Goal: Navigation & Orientation: Find specific page/section

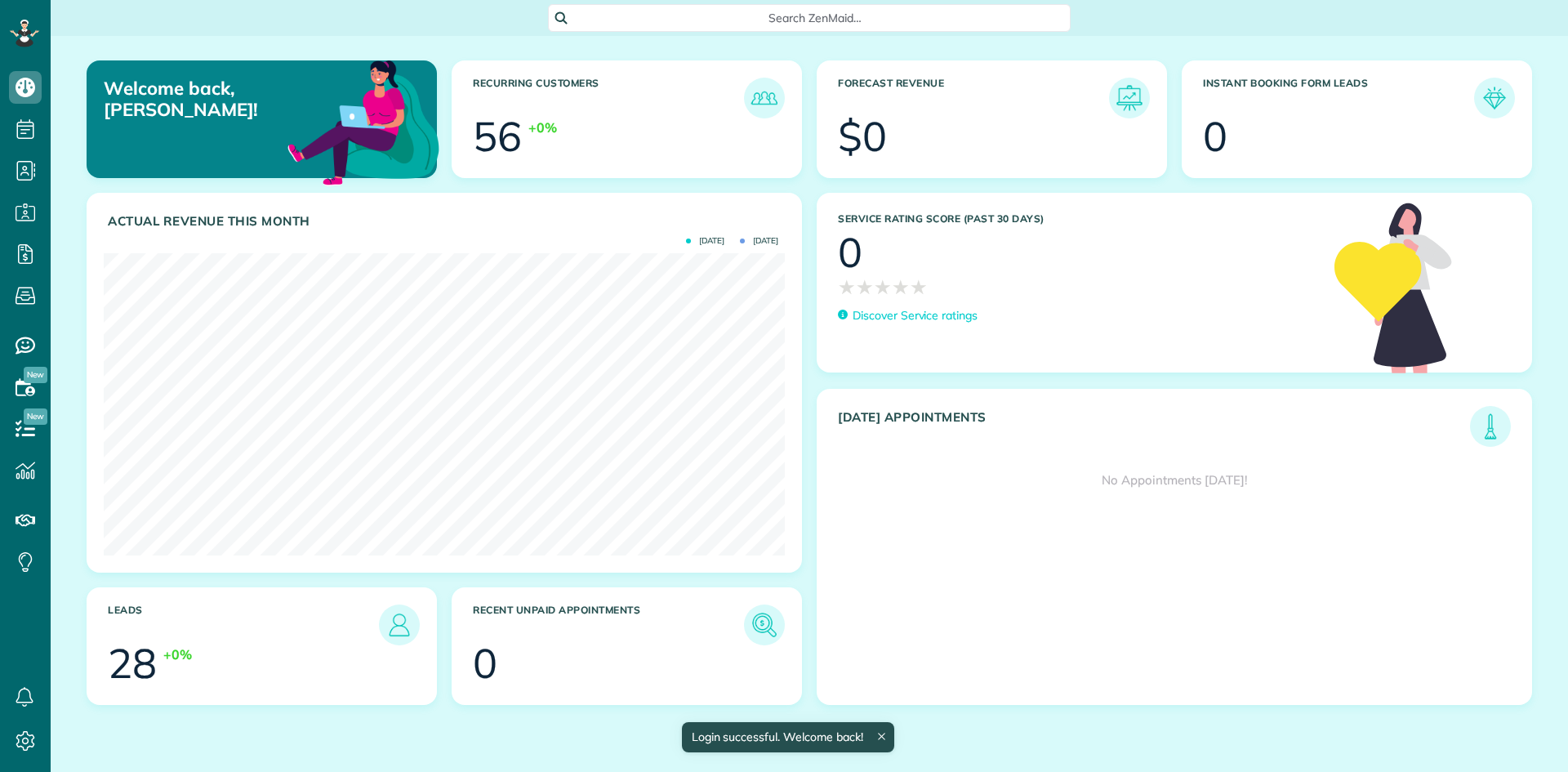
scroll to position [302, 681]
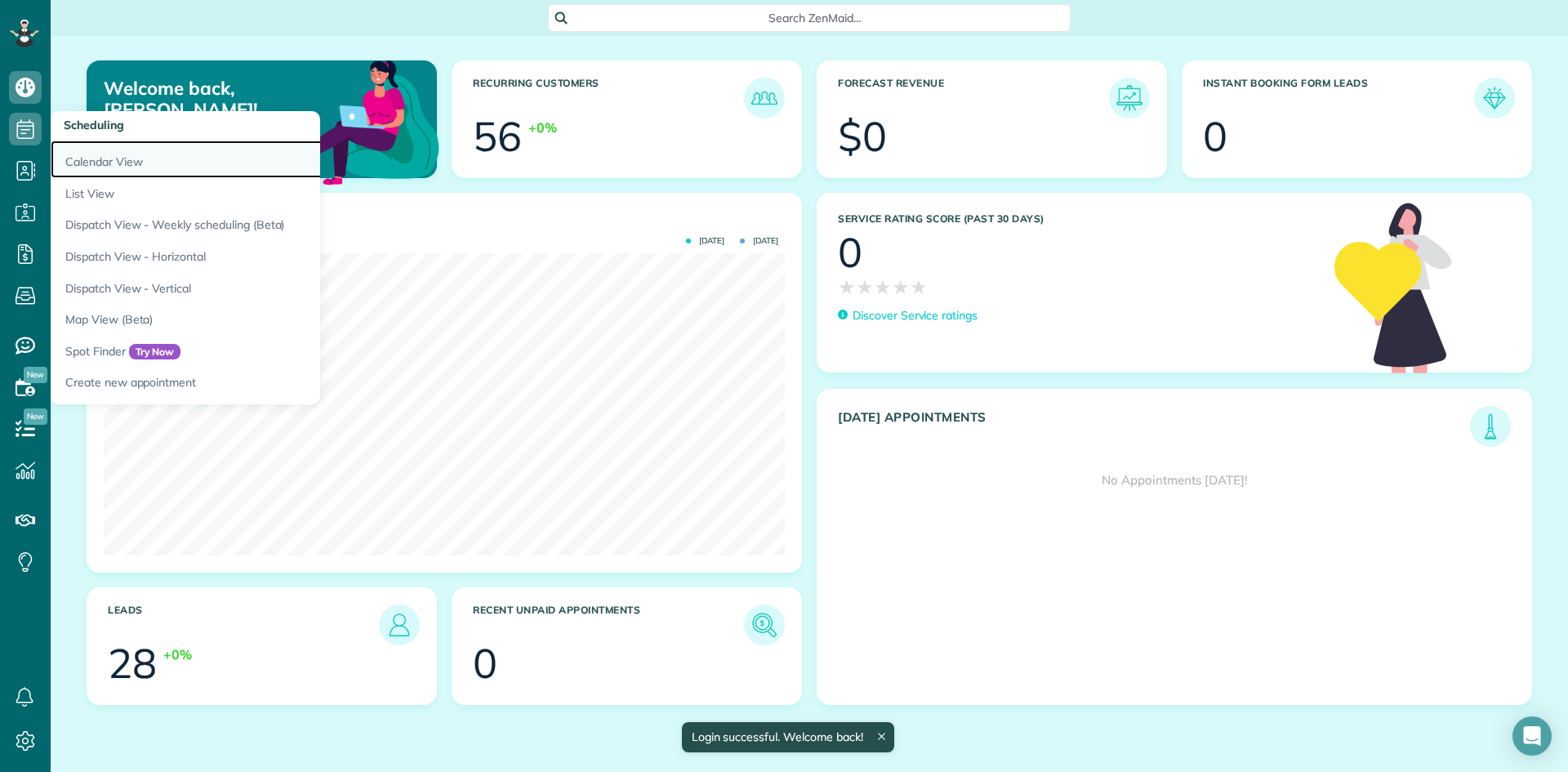
click at [109, 157] on link "Calendar View" at bounding box center [255, 159] width 409 height 38
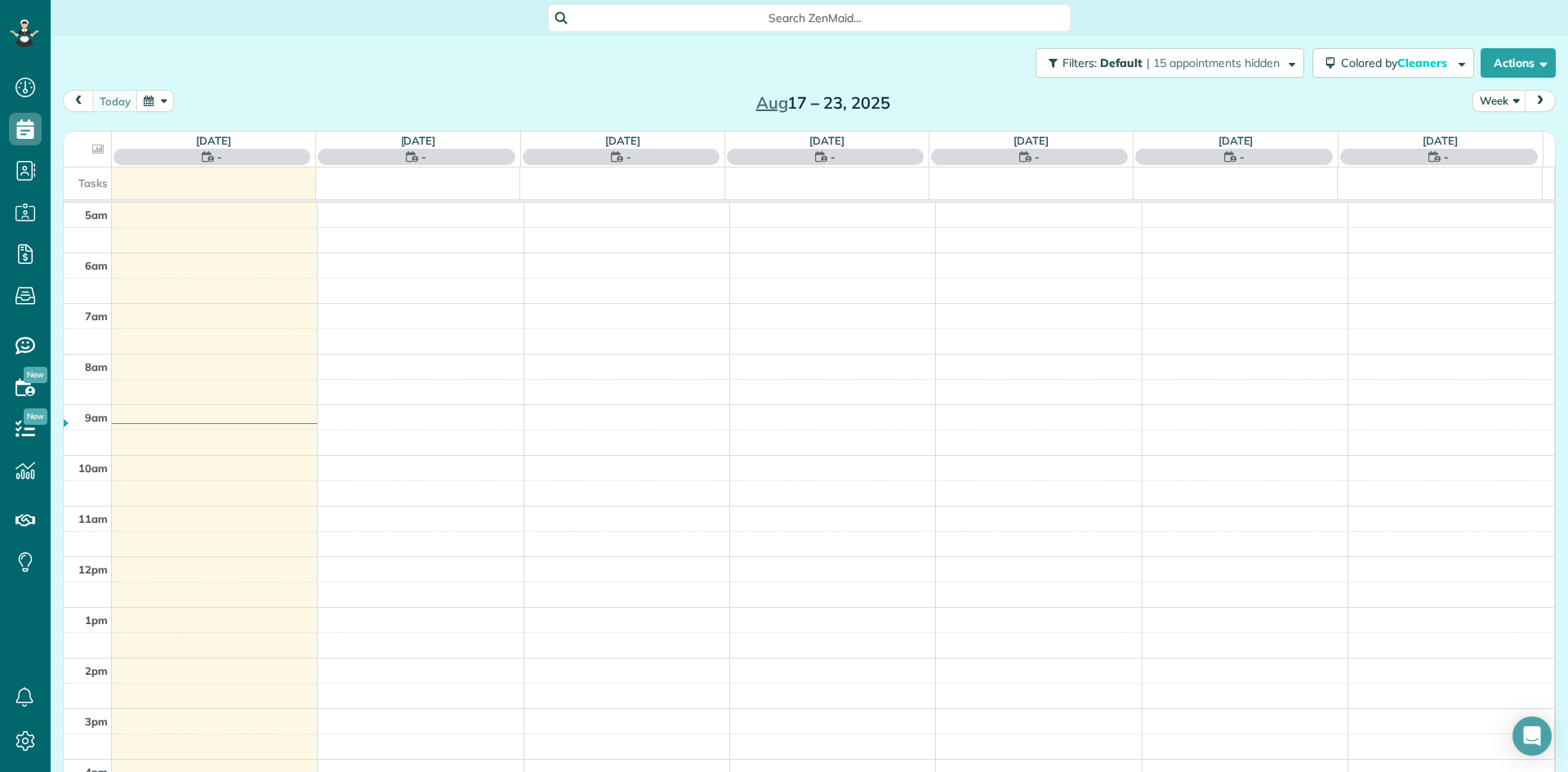
scroll to position [102, 0]
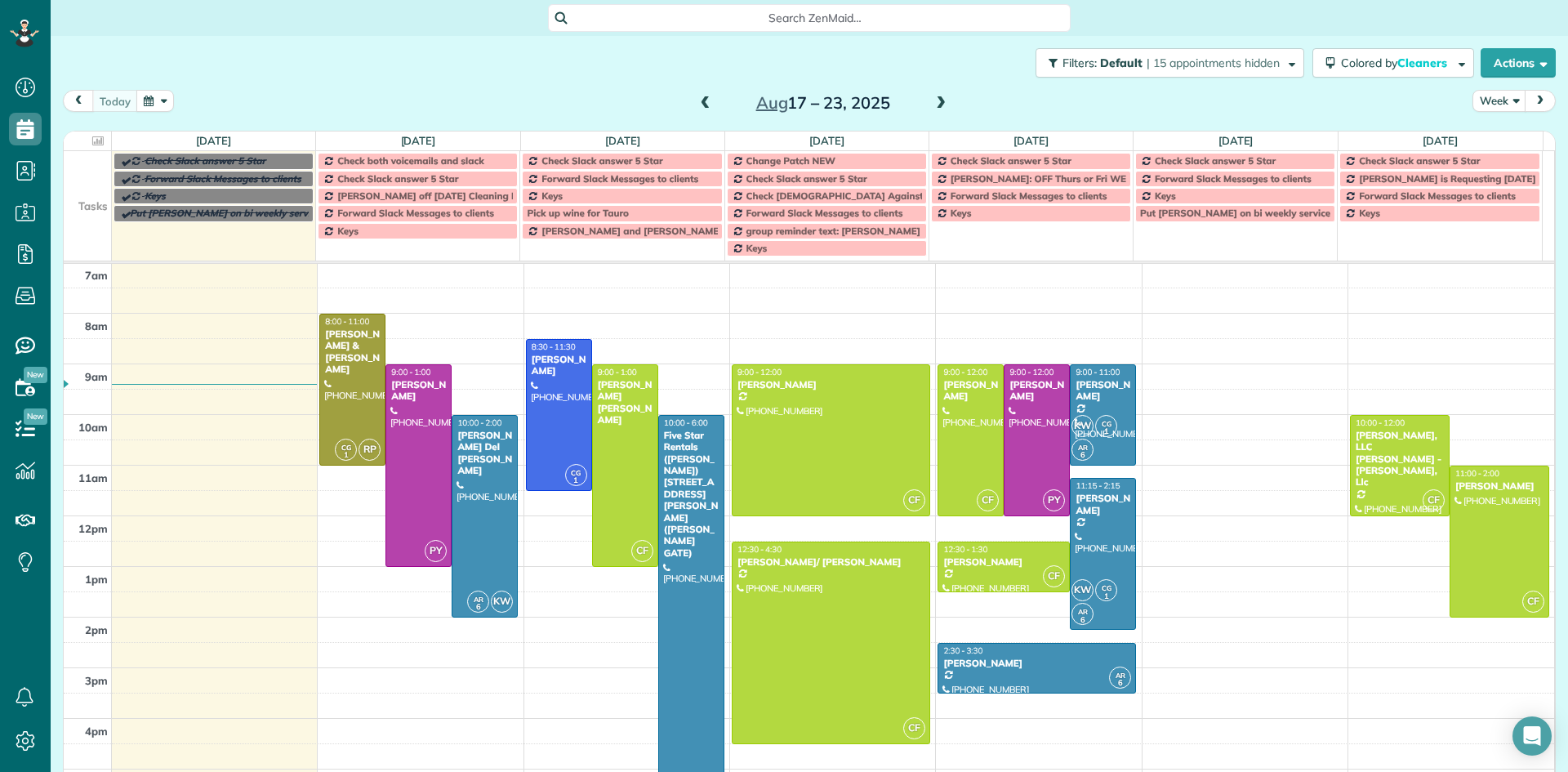
click at [933, 107] on span at bounding box center [941, 104] width 18 height 15
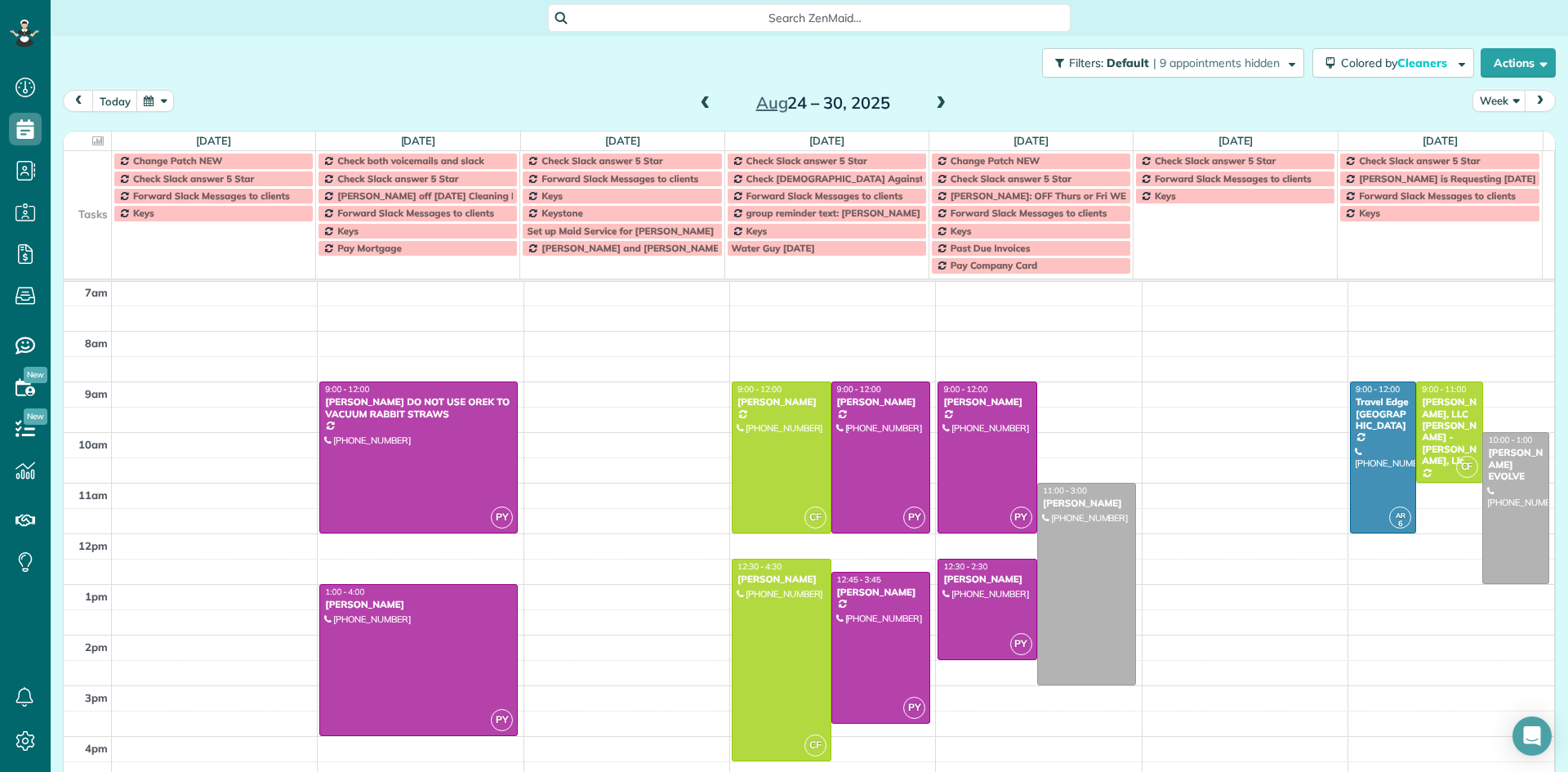
click at [933, 107] on span at bounding box center [941, 104] width 18 height 15
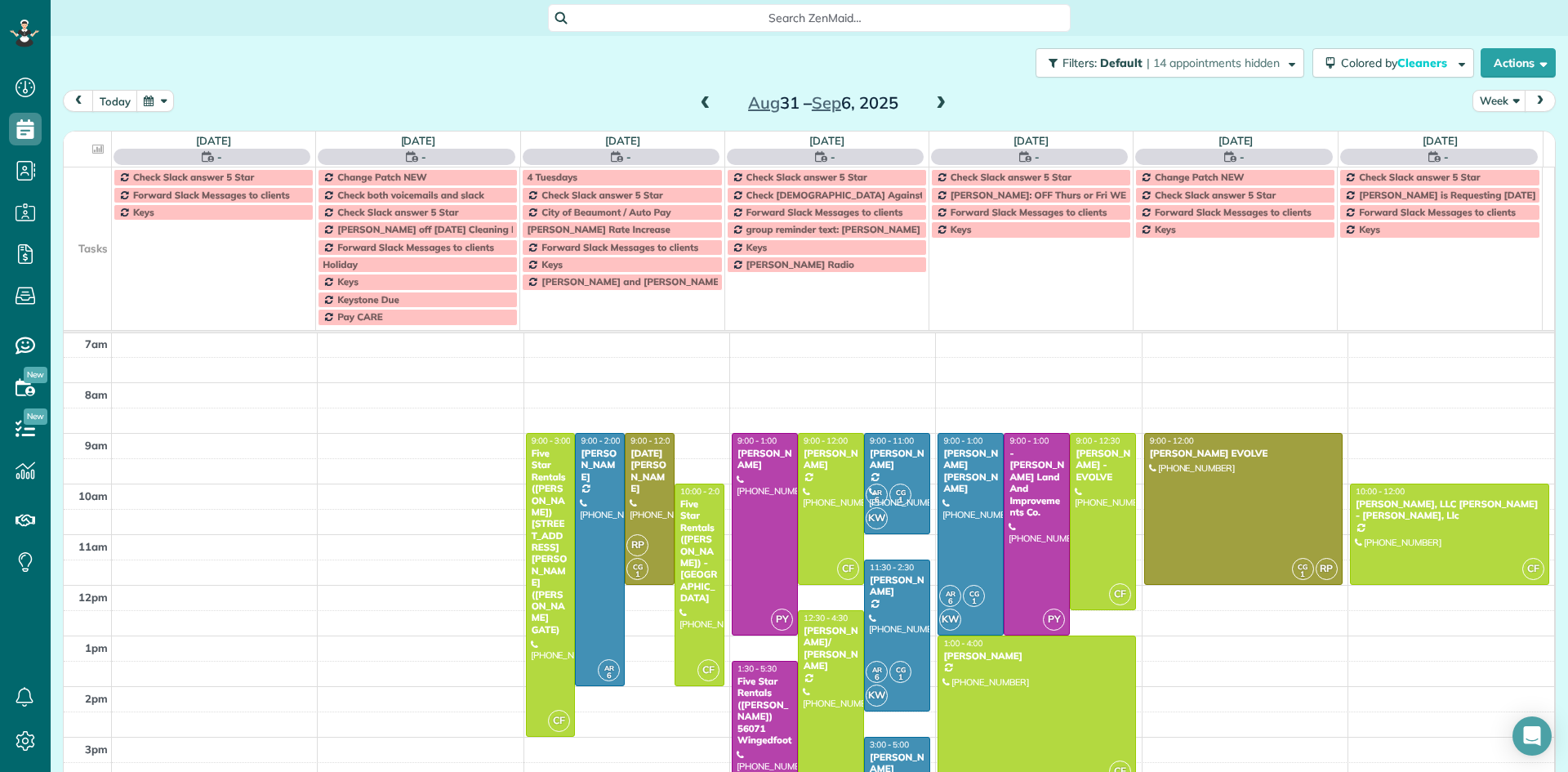
click at [933, 107] on span at bounding box center [941, 104] width 18 height 15
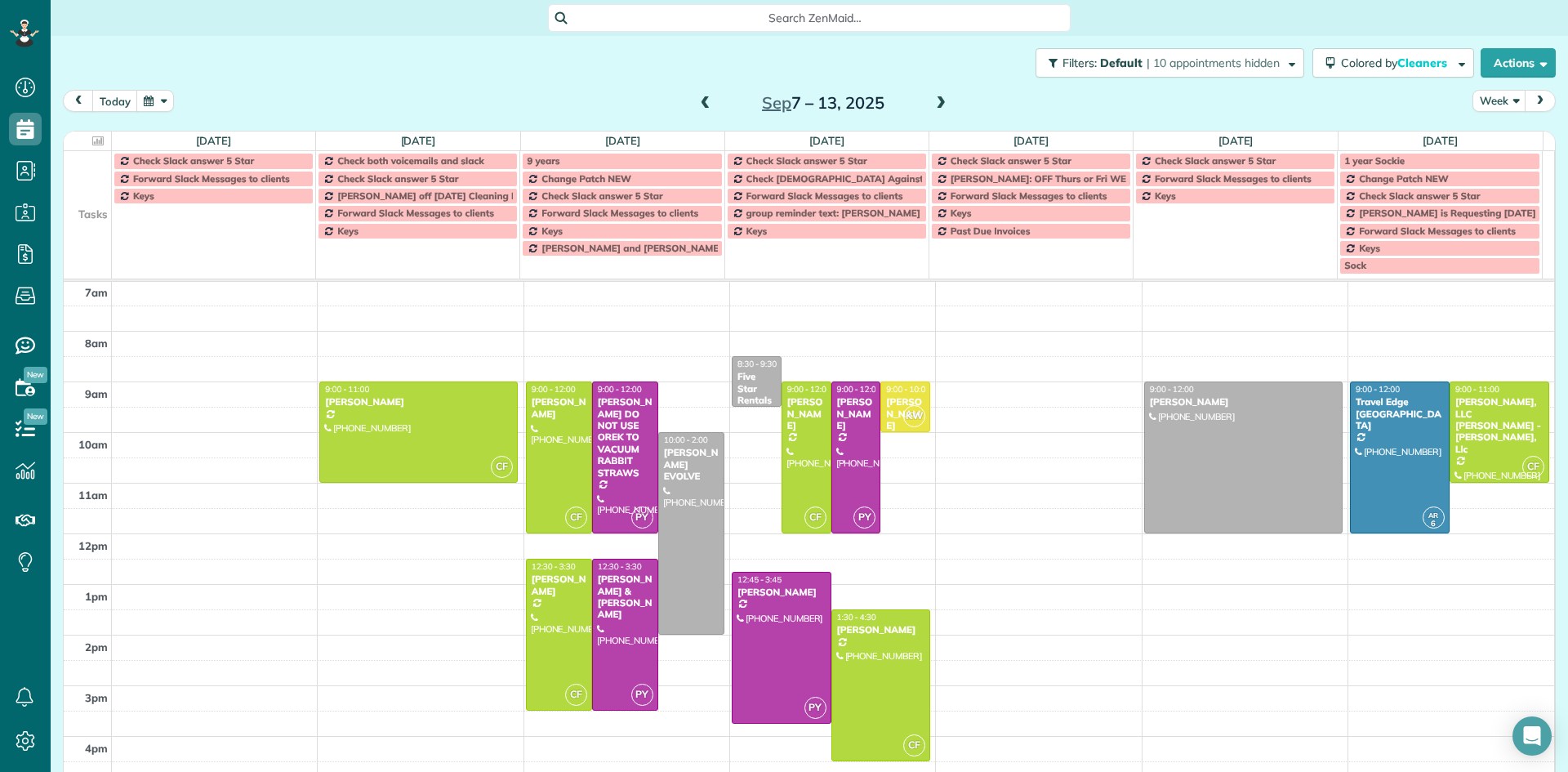
click at [933, 107] on span at bounding box center [941, 104] width 18 height 15
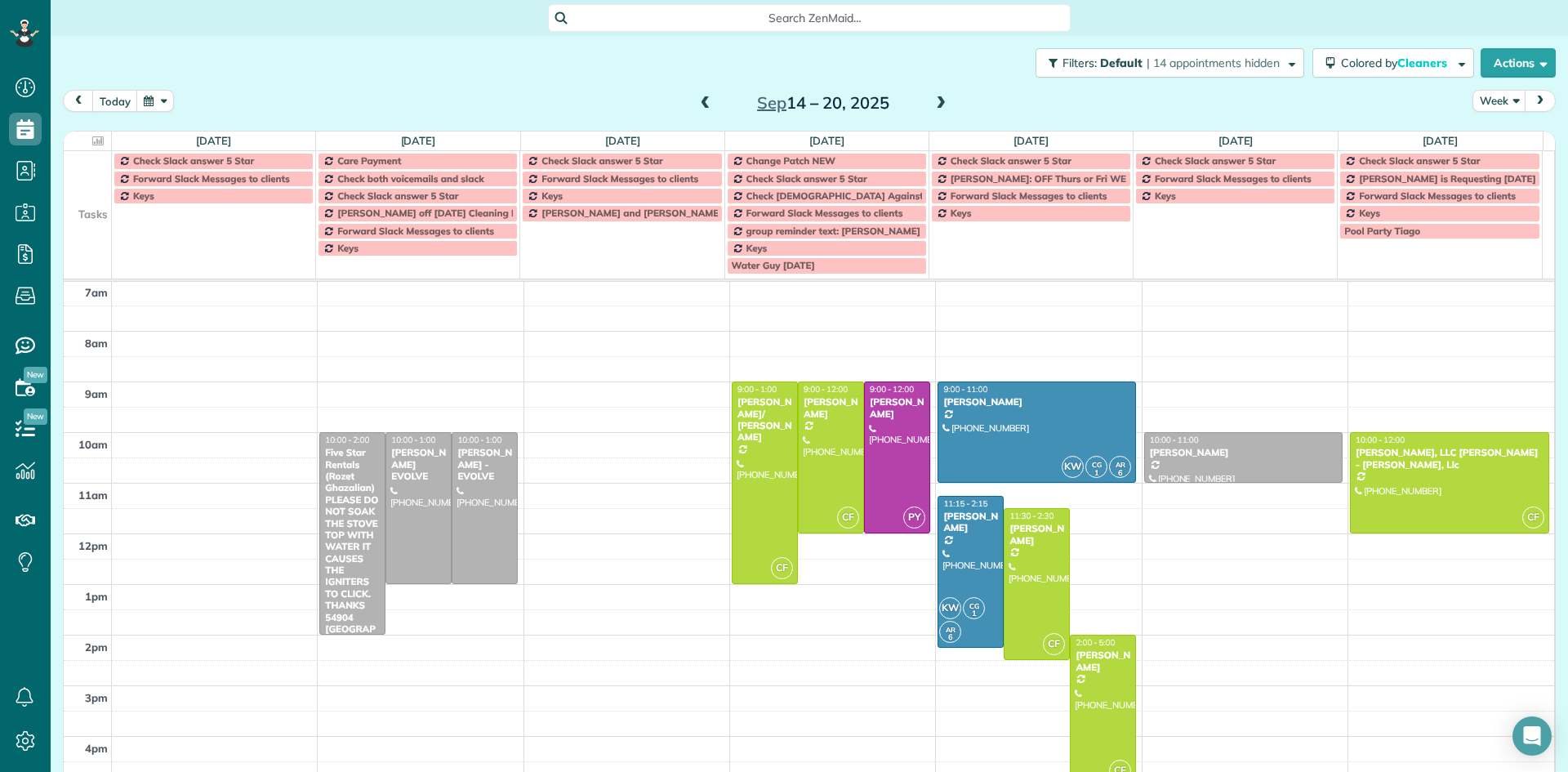
click at [936, 105] on span at bounding box center [941, 104] width 18 height 15
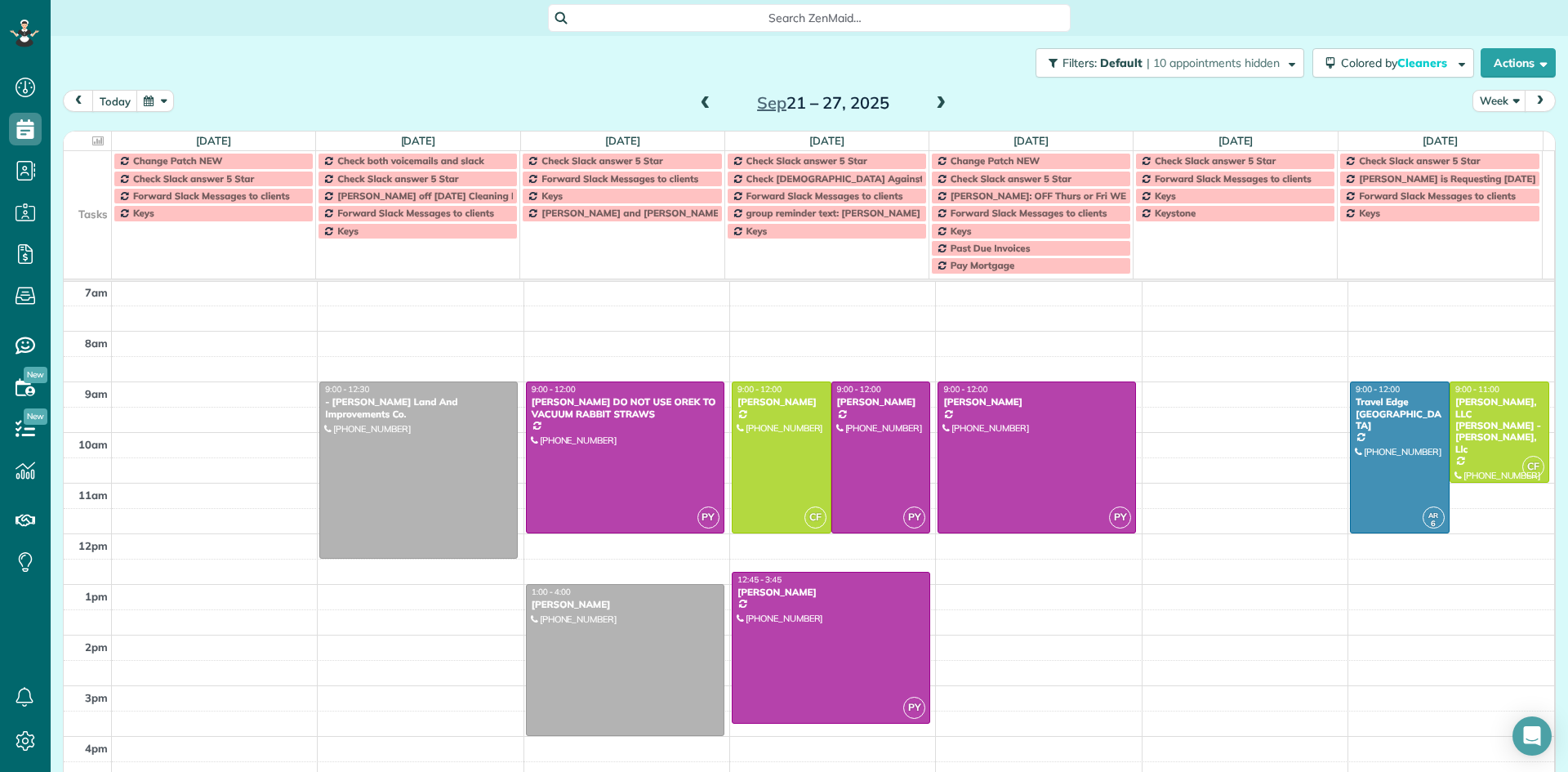
click at [935, 105] on span at bounding box center [941, 104] width 18 height 15
